Goal: Task Accomplishment & Management: Manage account settings

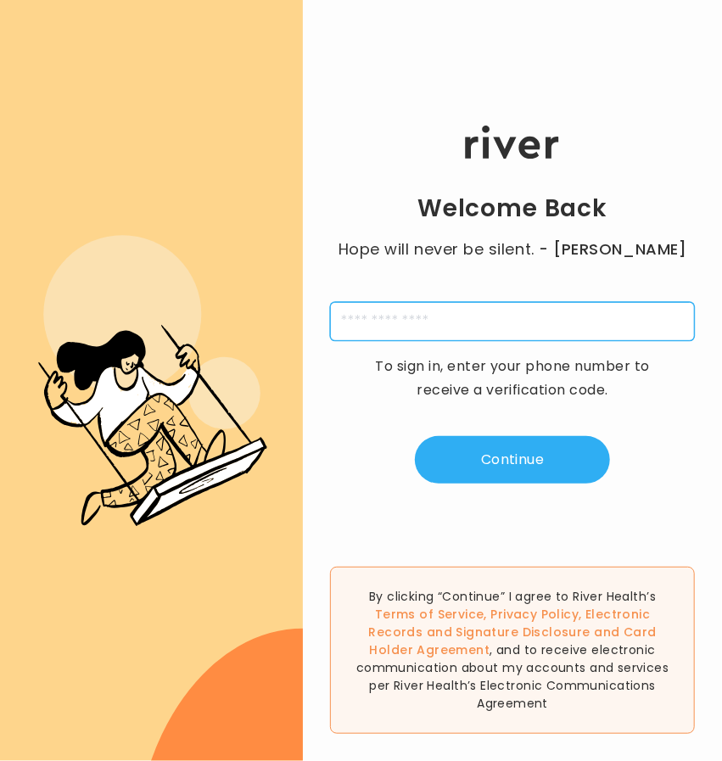
click at [460, 325] on input "tel" at bounding box center [512, 321] width 365 height 39
type input "*"
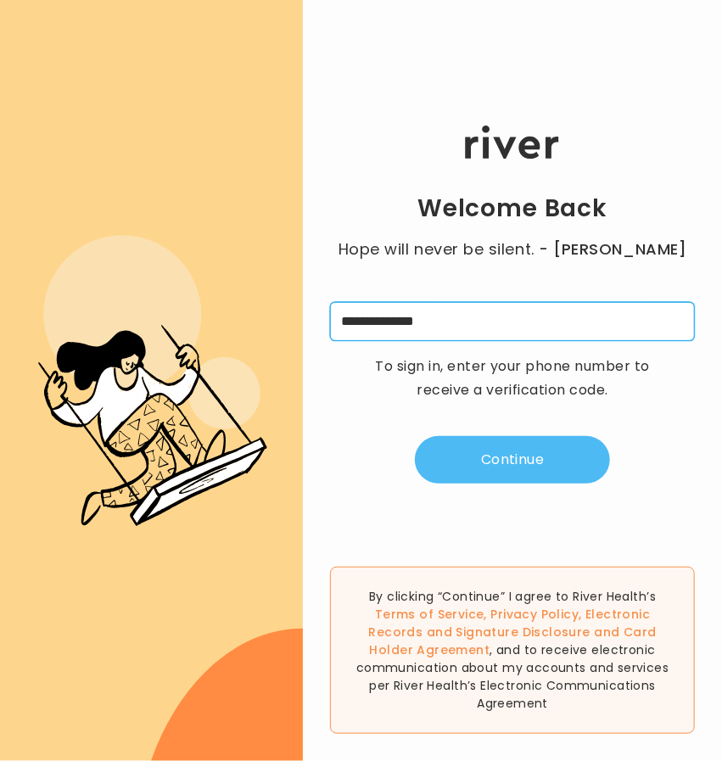
type input "**********"
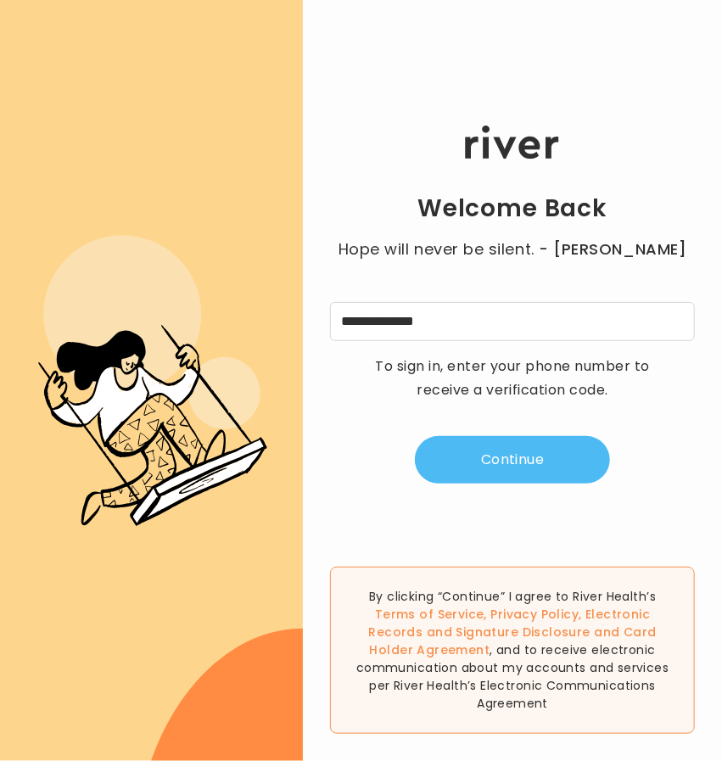
click at [503, 456] on button "Continue" at bounding box center [512, 460] width 195 height 48
type input "*"
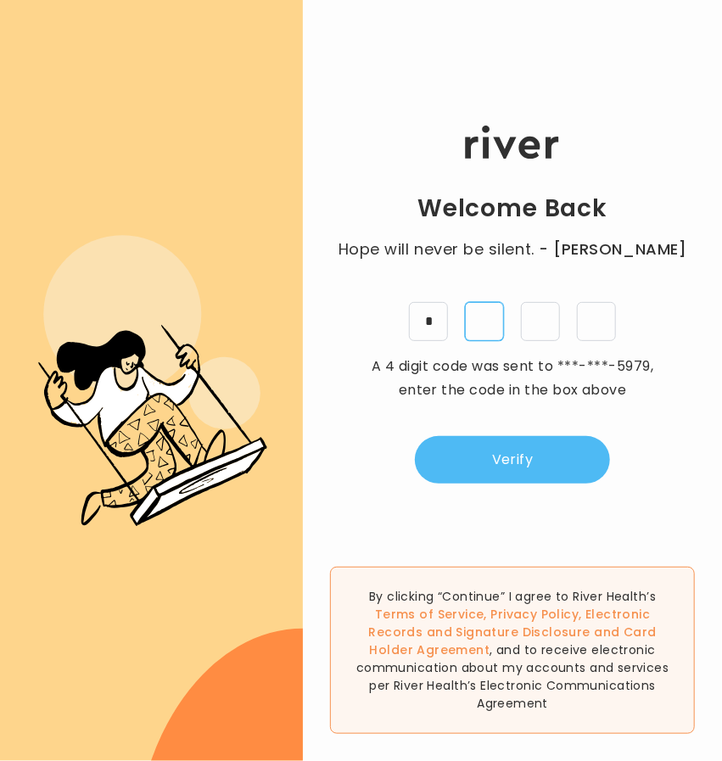
type input "*"
click at [521, 436] on button "Verify" at bounding box center [512, 460] width 195 height 48
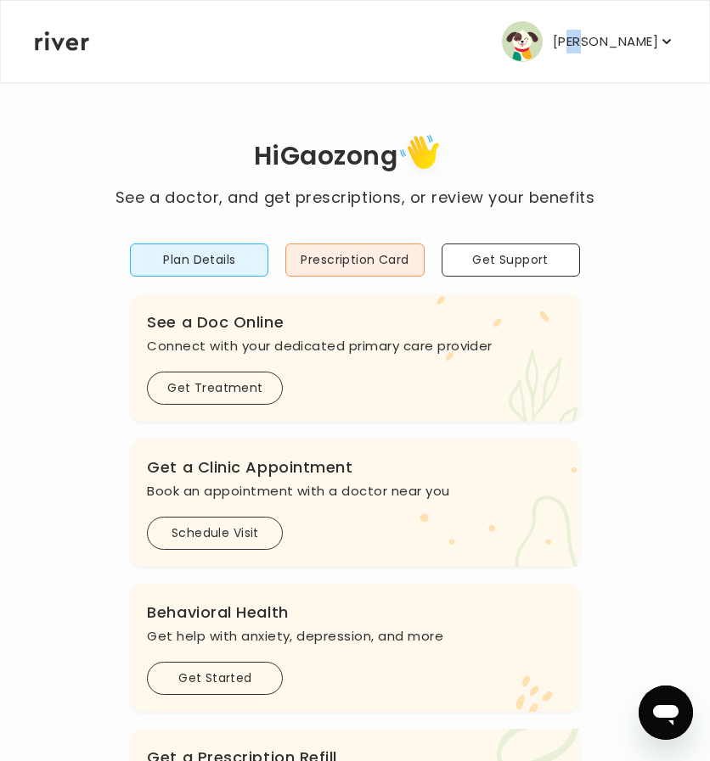
drag, startPoint x: 566, startPoint y: 75, endPoint x: 588, endPoint y: 48, distance: 35.0
click at [588, 48] on div "[PERSON_NAME] Profile Add Family Activate Card Reimbursement Terms of Service P…" at bounding box center [355, 41] width 640 height 81
click at [588, 48] on p "[PERSON_NAME]" at bounding box center [605, 42] width 105 height 24
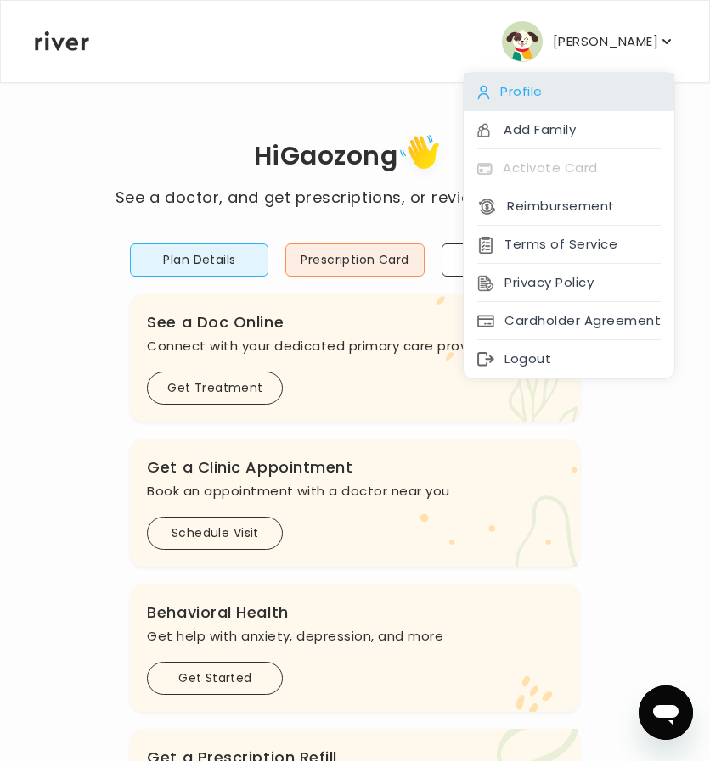
click at [555, 102] on div "Profile" at bounding box center [568, 92] width 211 height 38
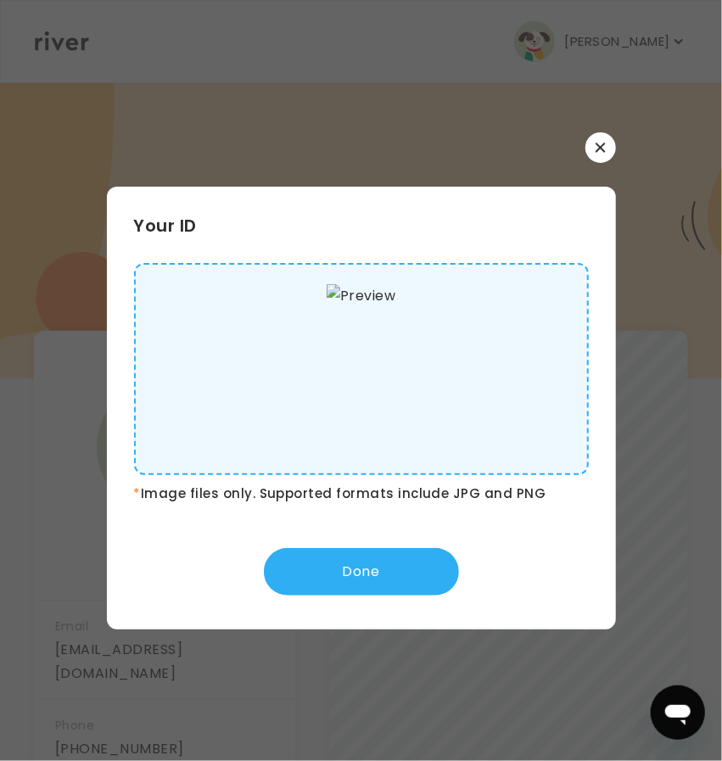
click at [592, 155] on button "button" at bounding box center [601, 147] width 31 height 31
